Goal: Find specific page/section: Find specific page/section

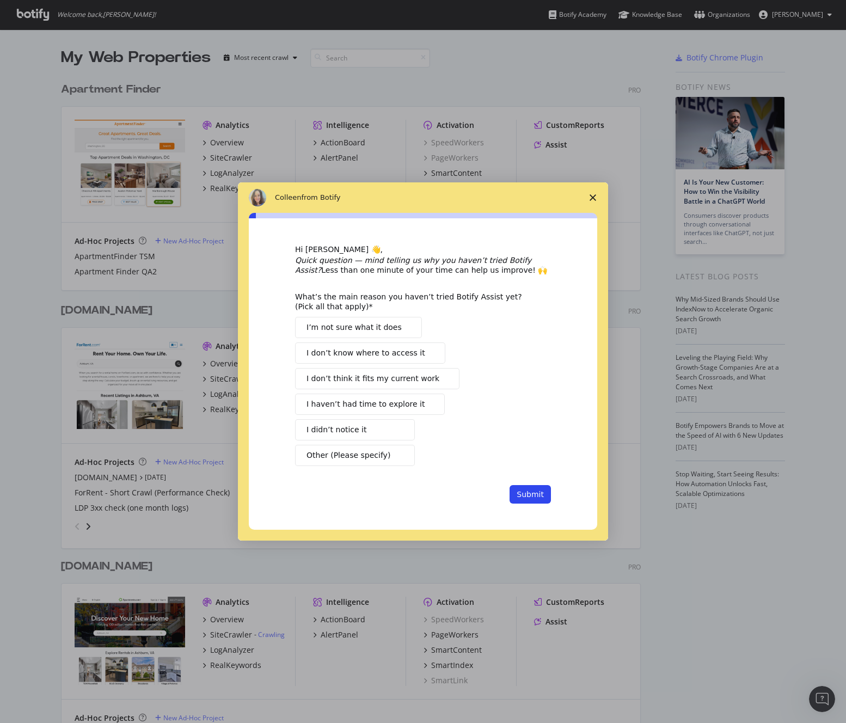
click at [594, 193] on span "Close survey" at bounding box center [593, 197] width 30 height 30
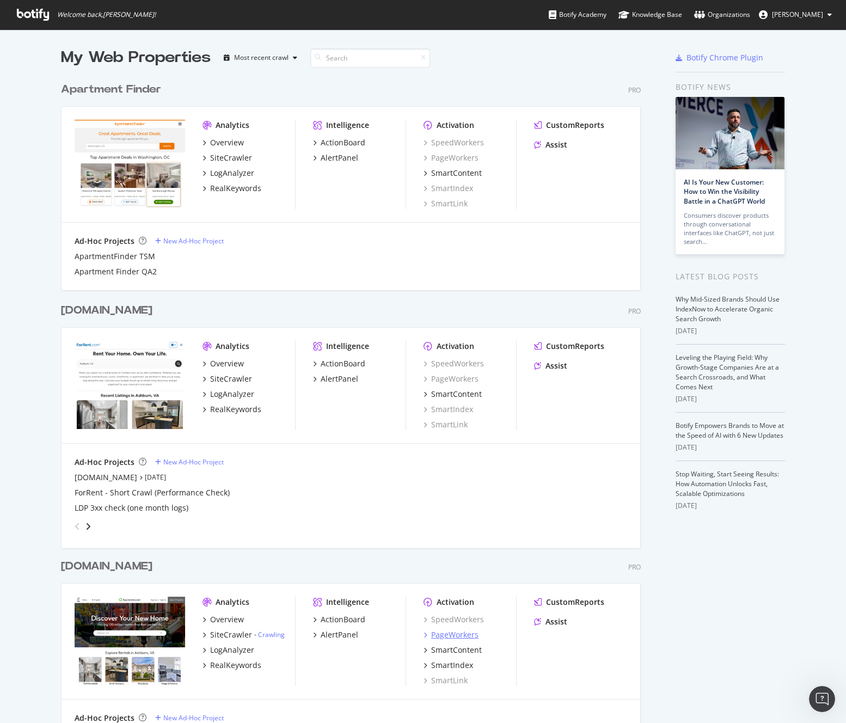
click at [456, 637] on div "PageWorkers" at bounding box center [454, 635] width 47 height 11
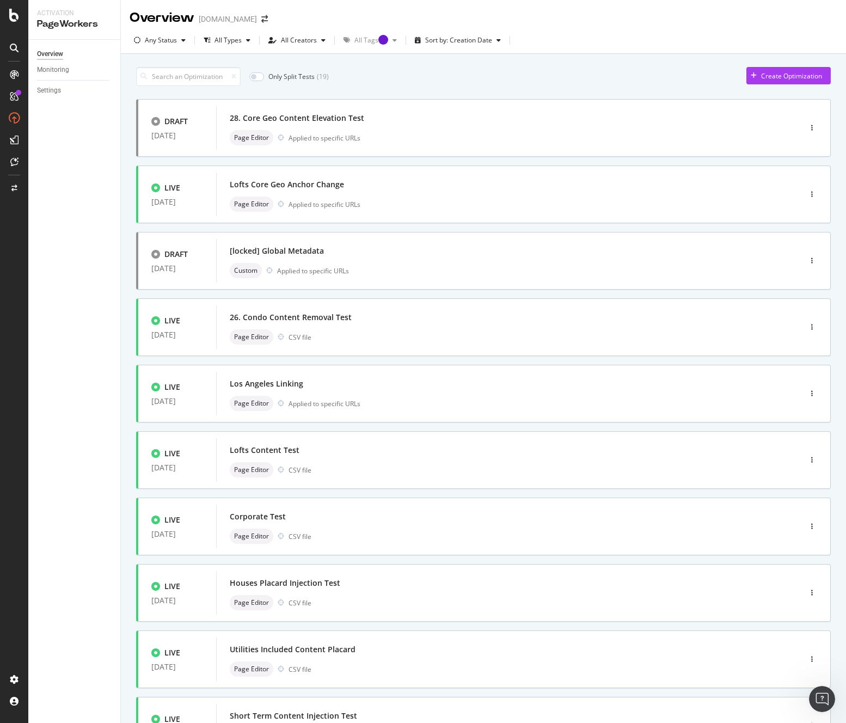
click at [456, 81] on div "Only Split Tests ( 19 ) Create Optimization" at bounding box center [483, 76] width 695 height 19
click at [364, 583] on div "Houses Placard Injection Test" at bounding box center [492, 583] width 525 height 15
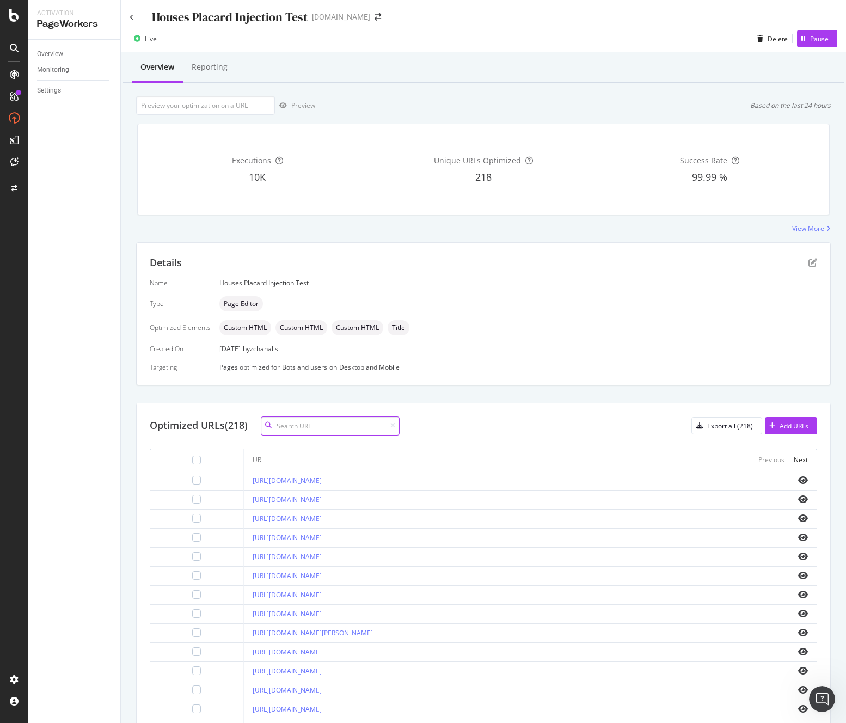
scroll to position [87, 0]
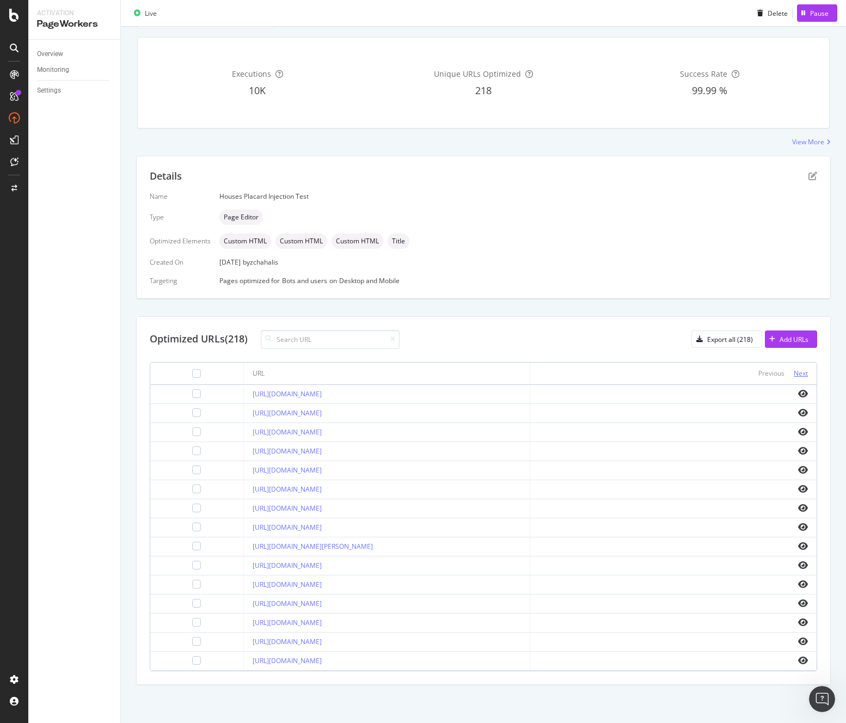
click at [794, 371] on div "Next" at bounding box center [801, 373] width 14 height 9
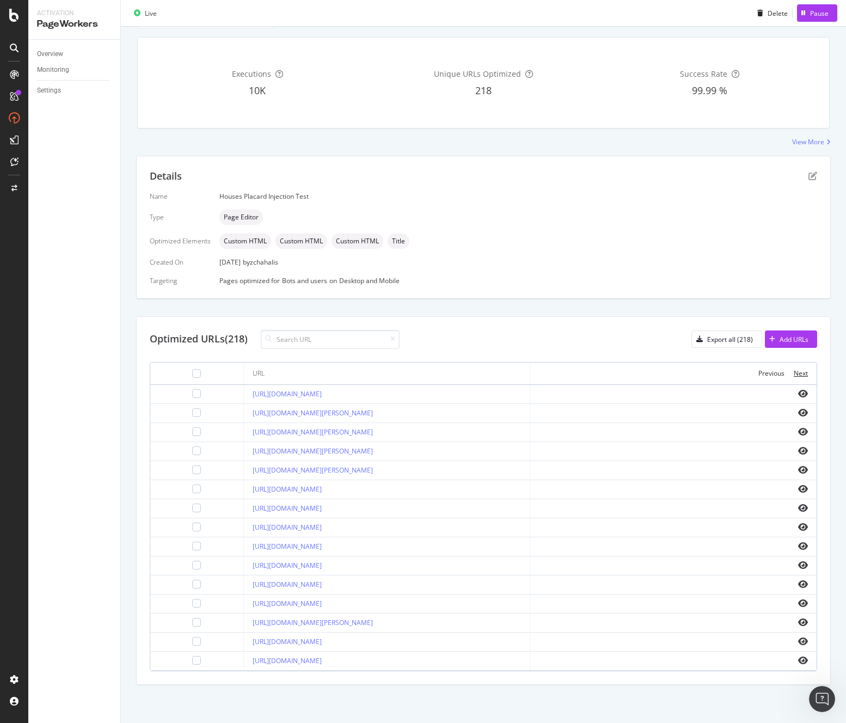
click at [794, 371] on div "Next" at bounding box center [801, 373] width 14 height 9
click at [806, 370] on th "Previous Next" at bounding box center [673, 374] width 286 height 22
click at [796, 371] on div "Next" at bounding box center [801, 373] width 14 height 9
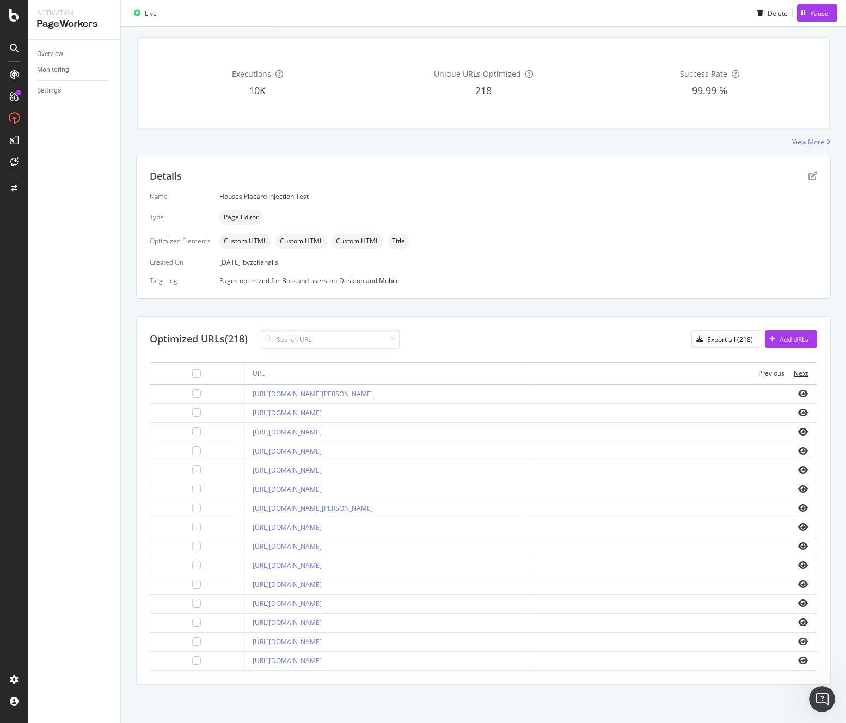
click at [796, 371] on div "Next" at bounding box center [801, 373] width 14 height 9
click at [794, 371] on div "Next" at bounding box center [801, 373] width 14 height 9
click at [759, 371] on div "Previous" at bounding box center [772, 373] width 26 height 9
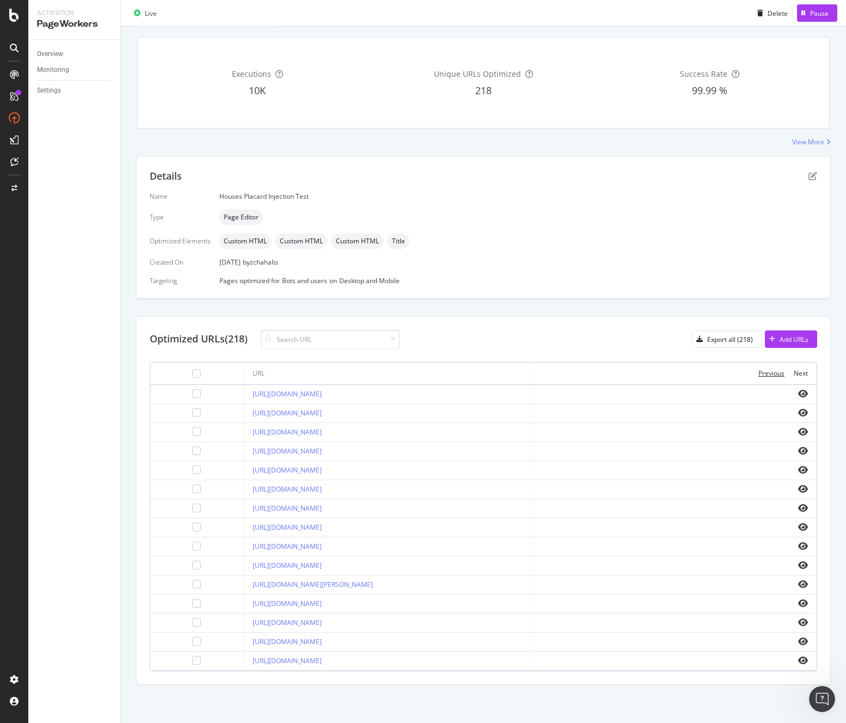
click at [759, 371] on div "Previous" at bounding box center [772, 373] width 26 height 9
click at [794, 371] on div "Next" at bounding box center [801, 373] width 14 height 9
click at [760, 373] on div "Previous" at bounding box center [772, 373] width 26 height 9
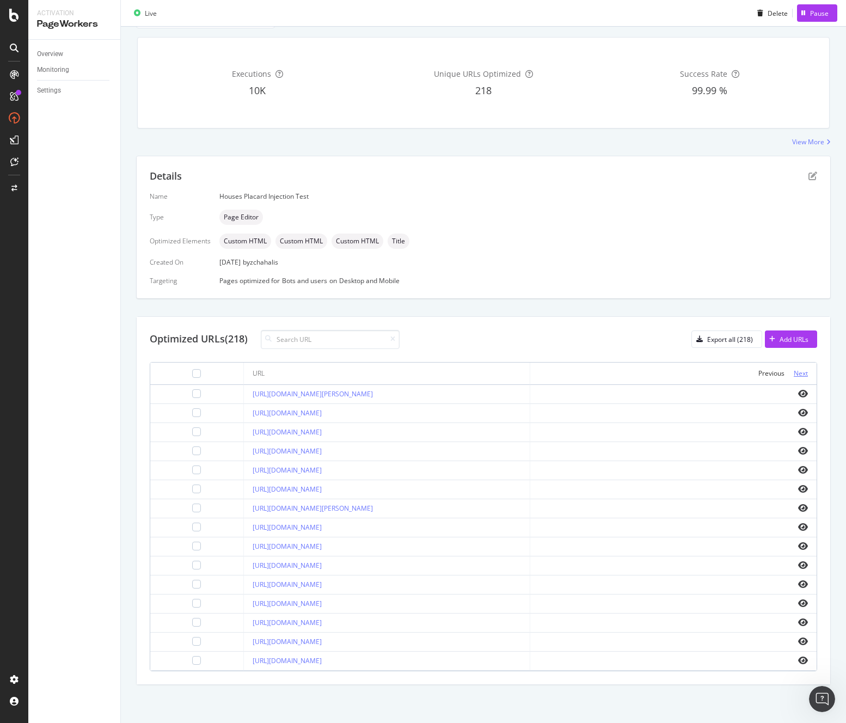
click at [794, 372] on div "Next" at bounding box center [801, 373] width 14 height 9
click at [759, 375] on div "Previous" at bounding box center [772, 373] width 26 height 9
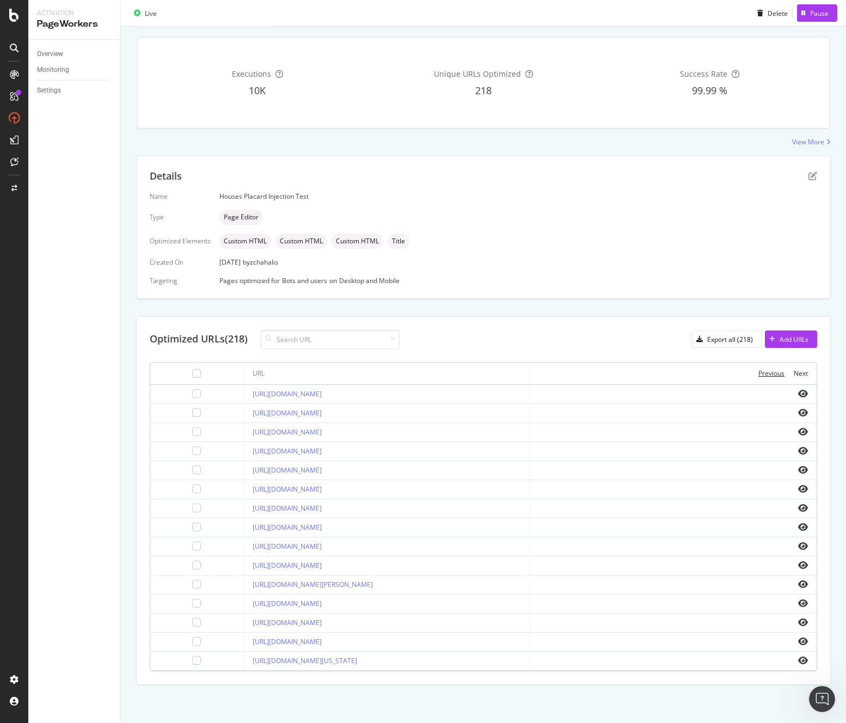
click at [759, 375] on div "Previous" at bounding box center [772, 373] width 26 height 9
click at [794, 372] on div "Next" at bounding box center [801, 373] width 14 height 9
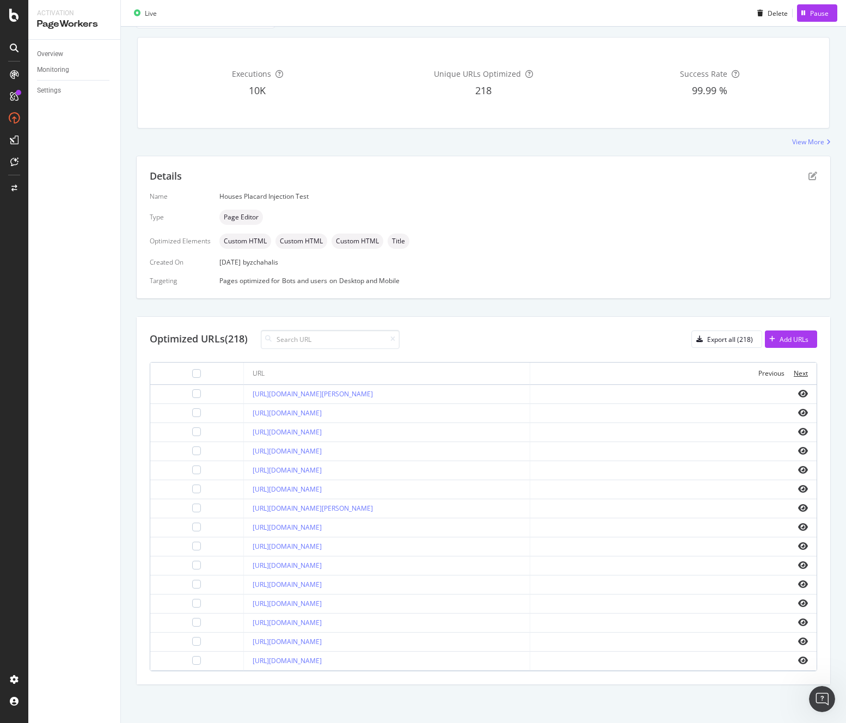
click at [794, 372] on div "Next" at bounding box center [801, 373] width 14 height 9
click at [760, 373] on div "Previous" at bounding box center [772, 373] width 26 height 9
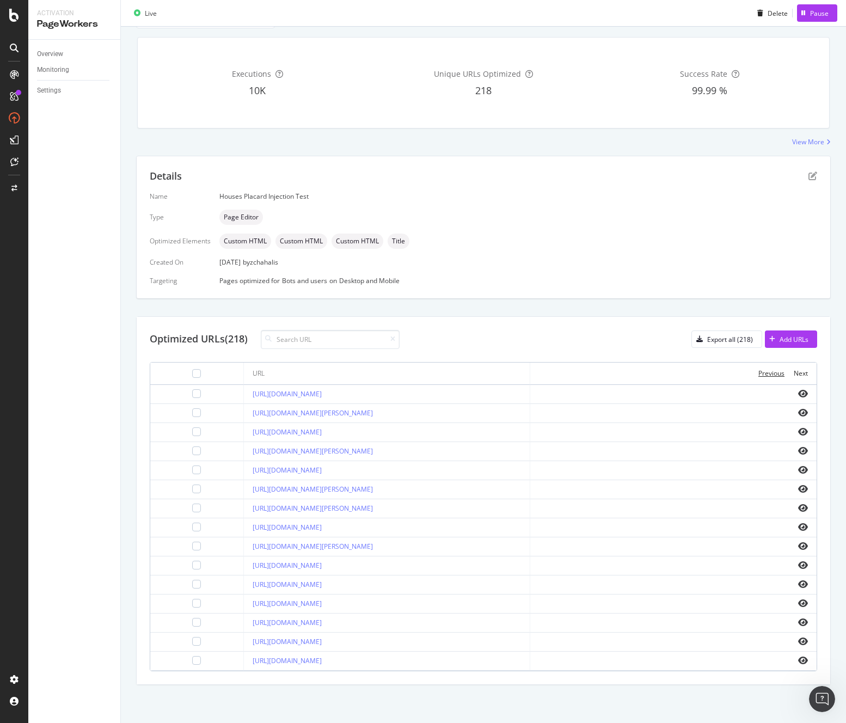
click at [760, 373] on div "Previous" at bounding box center [772, 373] width 26 height 9
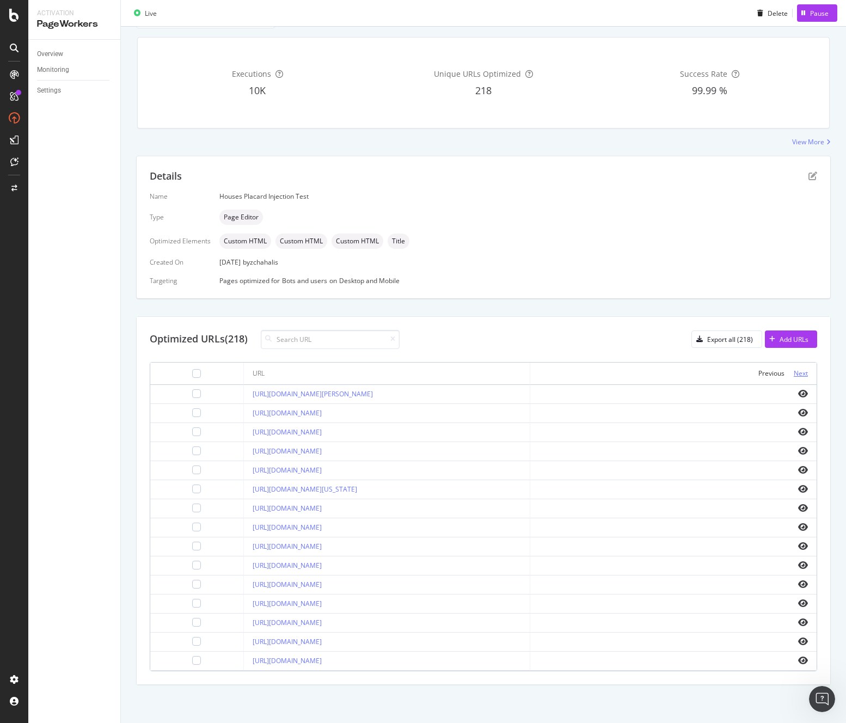
click at [794, 374] on div "Next" at bounding box center [801, 373] width 14 height 9
click at [759, 373] on div "Previous" at bounding box center [772, 373] width 26 height 9
click at [794, 374] on div "Next" at bounding box center [801, 373] width 14 height 9
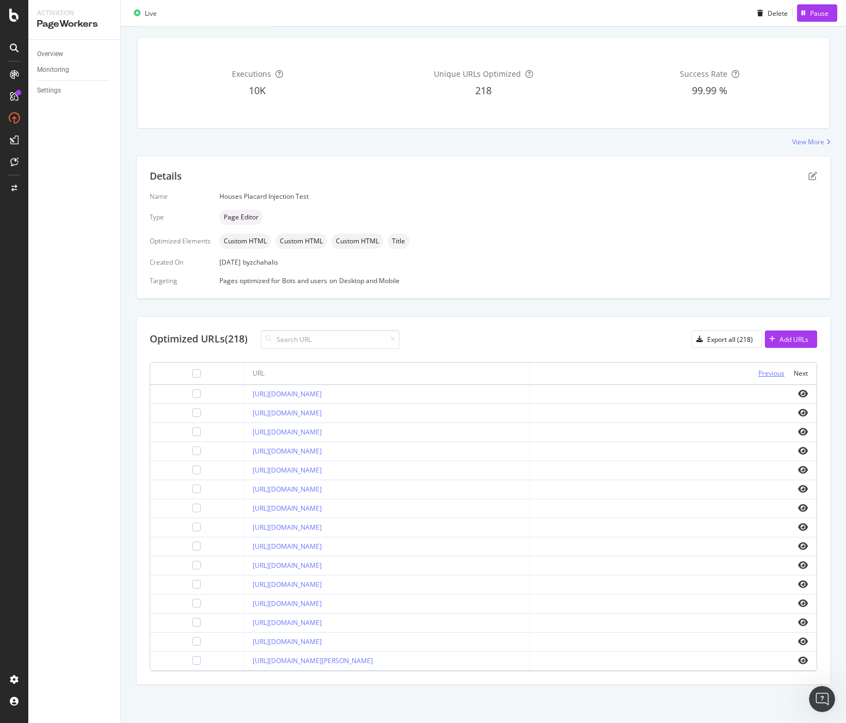
click at [763, 374] on div "Previous" at bounding box center [772, 373] width 26 height 9
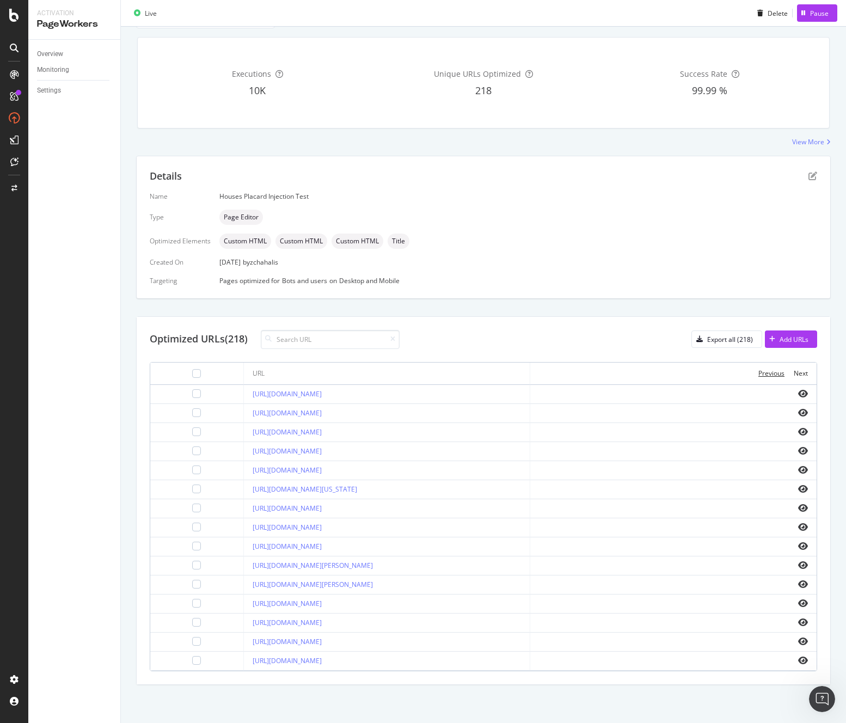
click at [763, 374] on div "Previous" at bounding box center [772, 373] width 26 height 9
click at [795, 374] on div "Next" at bounding box center [801, 373] width 14 height 9
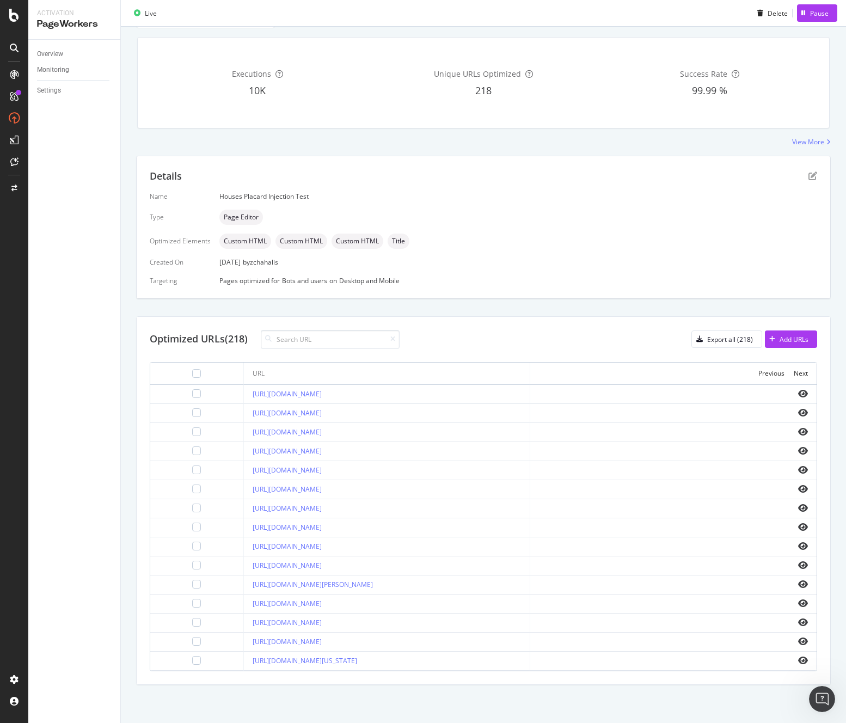
click at [795, 374] on div "Next" at bounding box center [801, 373] width 14 height 9
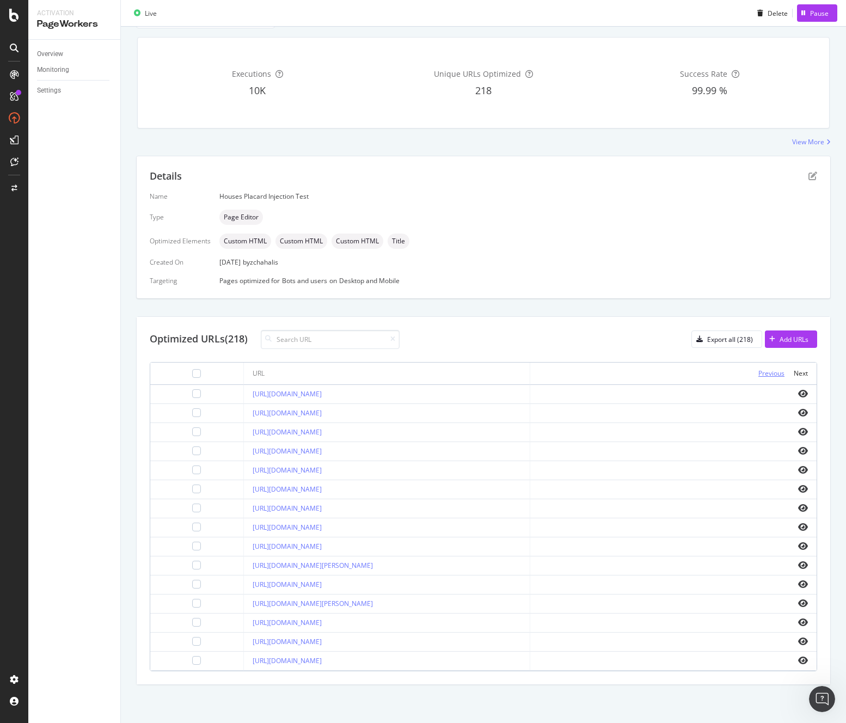
click at [767, 375] on div "Previous" at bounding box center [772, 373] width 26 height 9
click at [600, 317] on div "Optimized URLs (218) Export all (218) Add URLs URL Previous Next [URL][DOMAIN_N…" at bounding box center [484, 501] width 694 height 368
click at [764, 376] on div "Previous" at bounding box center [772, 373] width 26 height 9
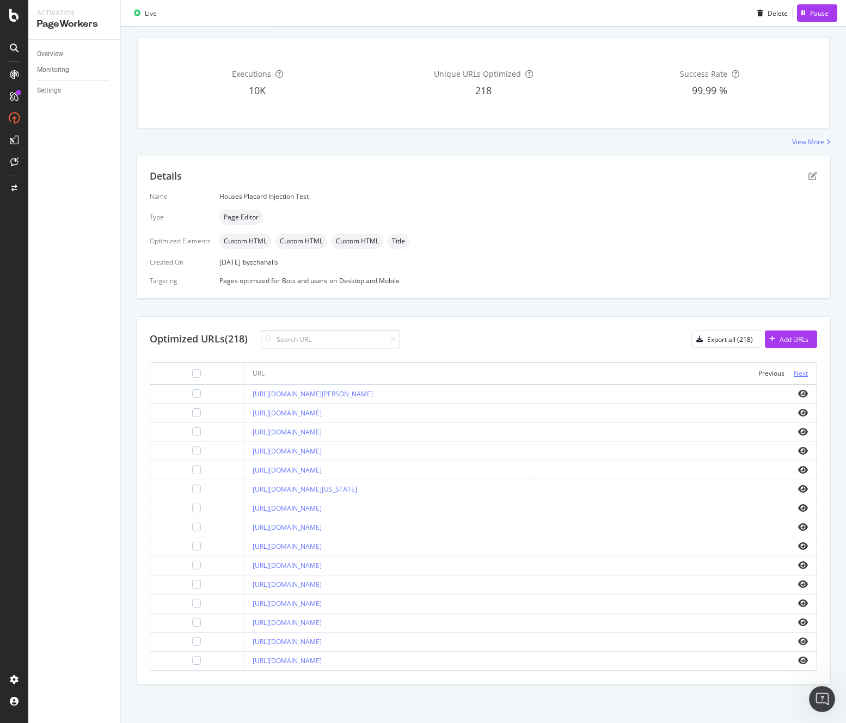
click at [794, 373] on div "Next" at bounding box center [801, 373] width 14 height 9
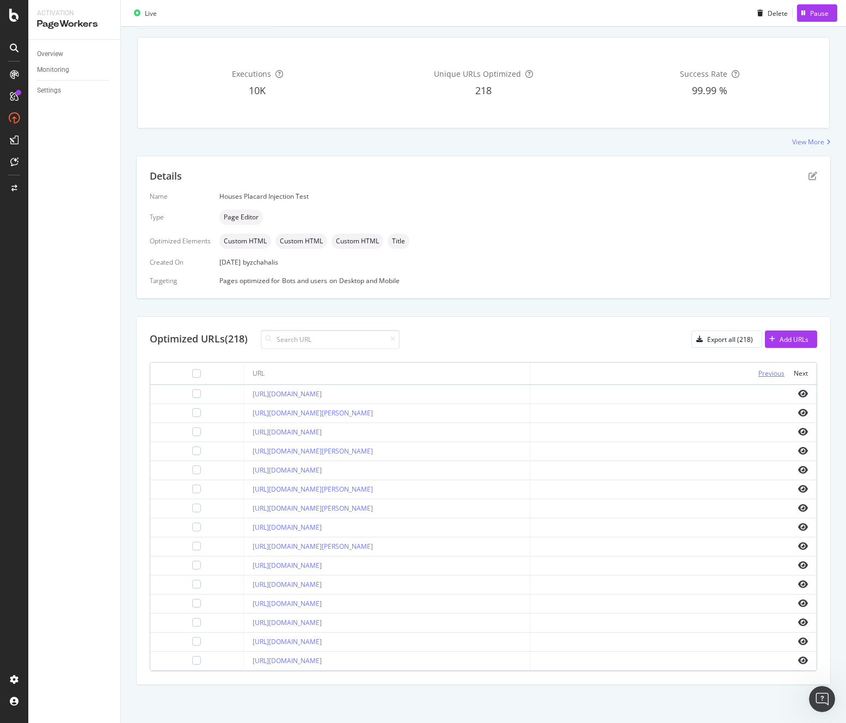
click at [759, 372] on div "Previous" at bounding box center [772, 373] width 26 height 9
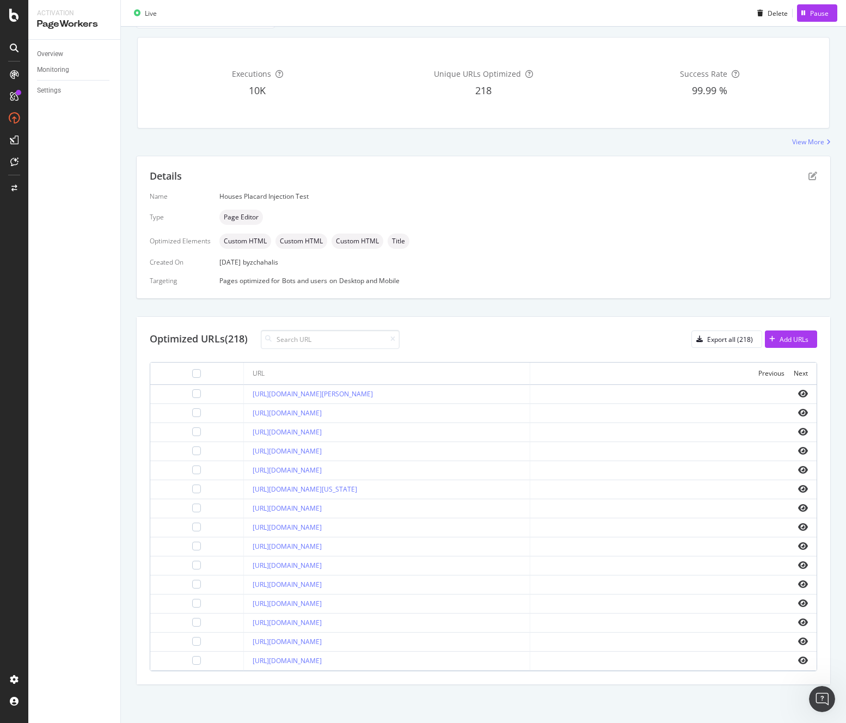
click at [759, 372] on div "Previous" at bounding box center [772, 373] width 26 height 9
click at [794, 371] on div "Next" at bounding box center [801, 373] width 14 height 9
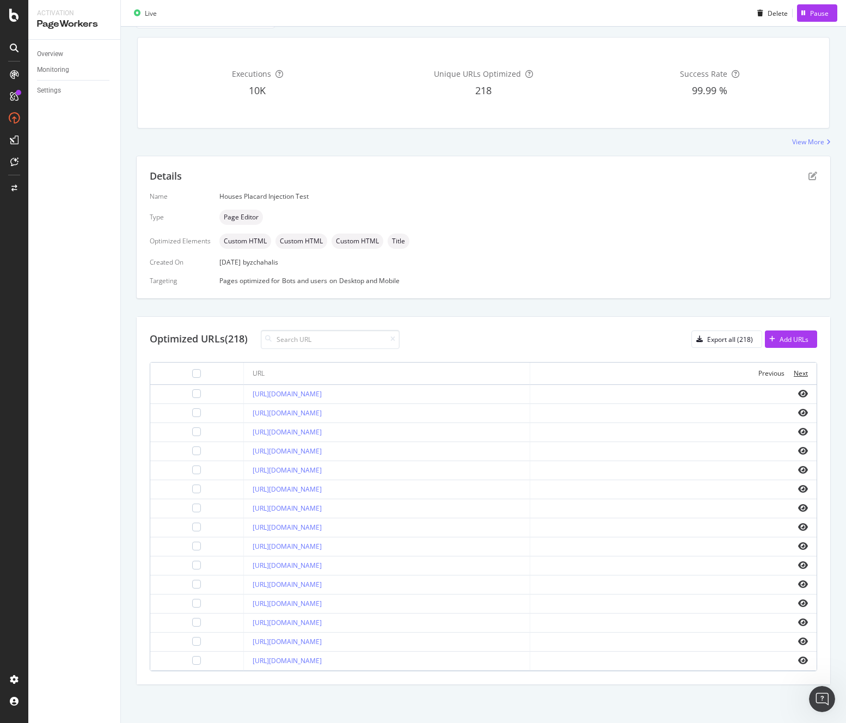
click at [794, 371] on div "Next" at bounding box center [801, 373] width 14 height 9
click at [794, 372] on div "Next" at bounding box center [801, 373] width 14 height 9
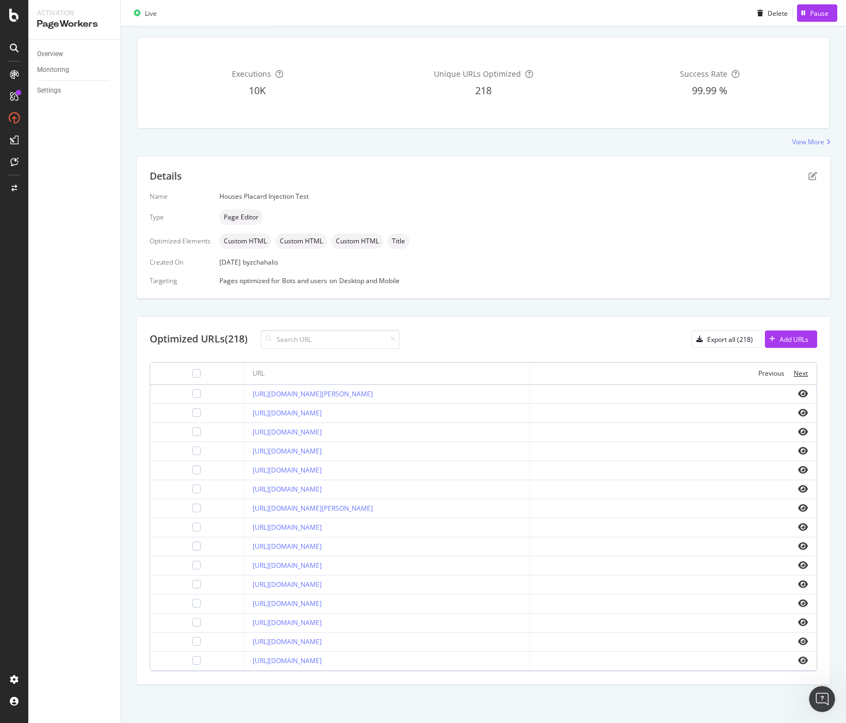
click at [794, 372] on div "Next" at bounding box center [801, 373] width 14 height 9
